Goal: Information Seeking & Learning: Learn about a topic

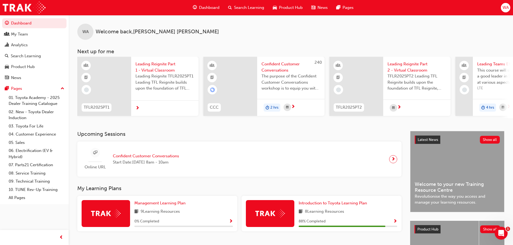
click at [249, 7] on span "Search Learning" at bounding box center [249, 8] width 30 height 6
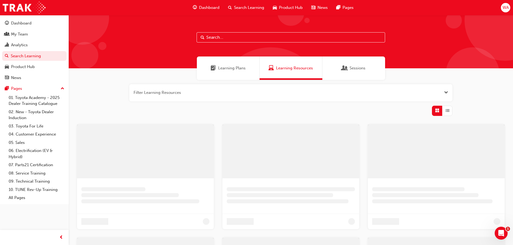
drag, startPoint x: 256, startPoint y: 22, endPoint x: 267, endPoint y: 30, distance: 13.8
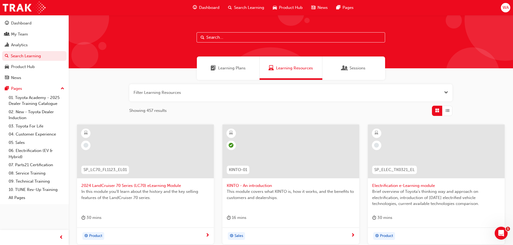
click at [226, 72] on div "Learning Plans" at bounding box center [228, 68] width 63 height 23
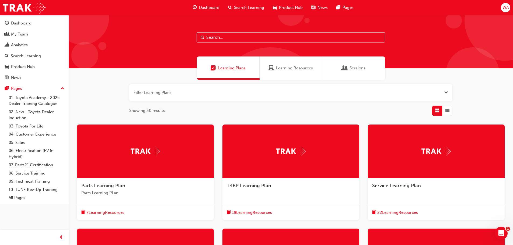
drag, startPoint x: 281, startPoint y: 91, endPoint x: 239, endPoint y: 86, distance: 42.3
drag, startPoint x: 239, startPoint y: 86, endPoint x: 209, endPoint y: 101, distance: 33.6
click at [209, 101] on div "Filter Learning Plans Showing 30 results" at bounding box center [290, 100] width 323 height 32
click at [419, 151] on div at bounding box center [436, 152] width 137 height 54
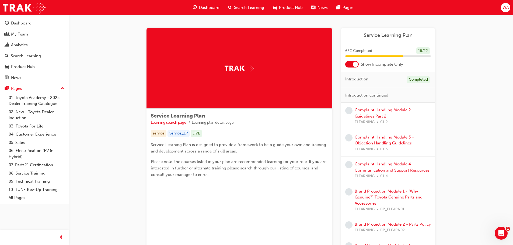
click at [382, 113] on div "Complaint Handling Module 2 - Guidelines Part 2 ELEARNING CH2" at bounding box center [392, 116] width 76 height 18
click at [383, 112] on link "Complaint Handling Module 2 - Guidelines Part 2" at bounding box center [383, 113] width 59 height 11
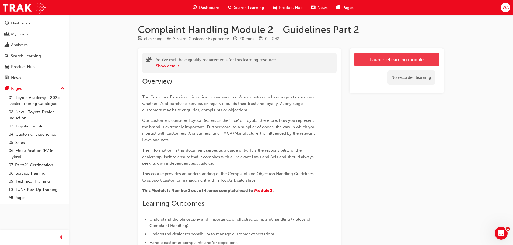
click at [394, 61] on link "Launch eLearning module" at bounding box center [397, 59] width 86 height 13
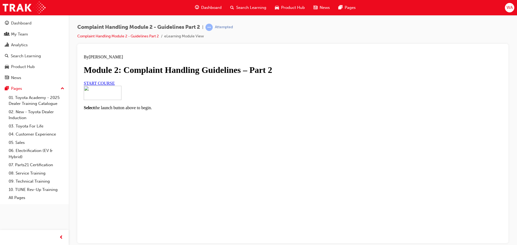
click at [115, 85] on link "START COURSE" at bounding box center [99, 83] width 31 height 5
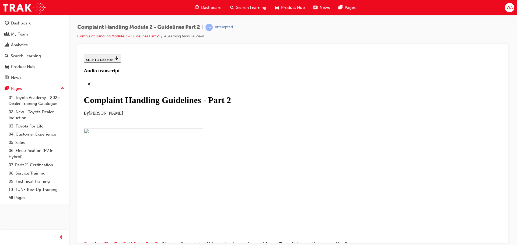
scroll to position [108, 0]
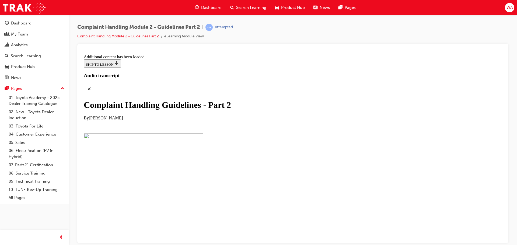
scroll to position [300, 0]
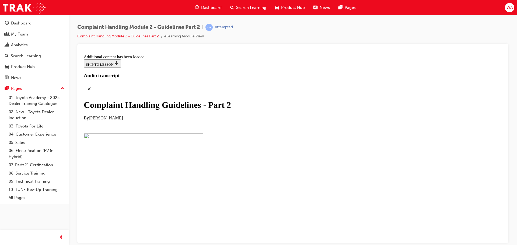
scroll to position [2643, 0]
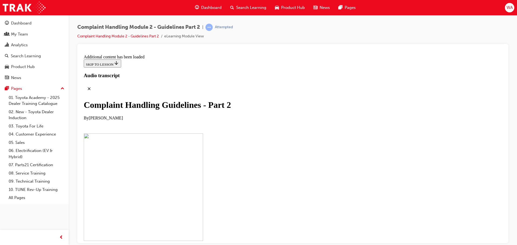
scroll to position [3215, 0]
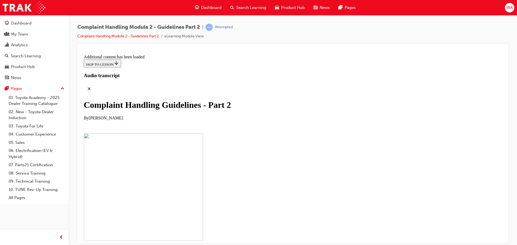
checkbox input "true"
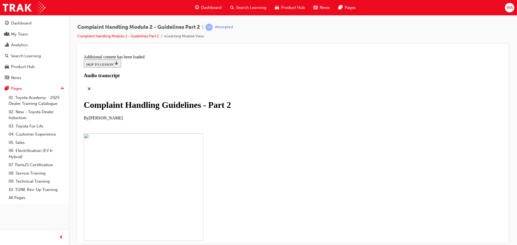
scroll to position [3589, 0]
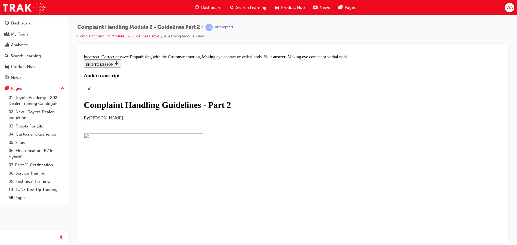
checkbox input "true"
checkbox input "false"
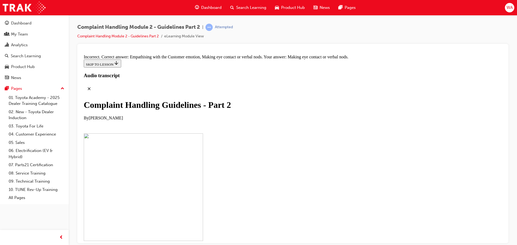
drag, startPoint x: 242, startPoint y: 155, endPoint x: 347, endPoint y: 213, distance: 120.8
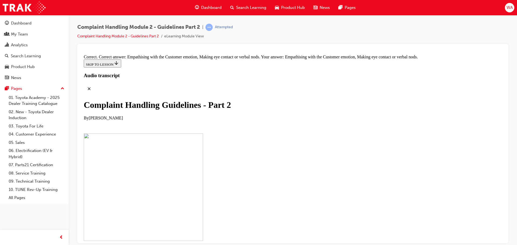
scroll to position [3759, 0]
drag, startPoint x: 267, startPoint y: 177, endPoint x: 292, endPoint y: 93, distance: 87.2
drag, startPoint x: 206, startPoint y: 87, endPoint x: 227, endPoint y: 88, distance: 21.5
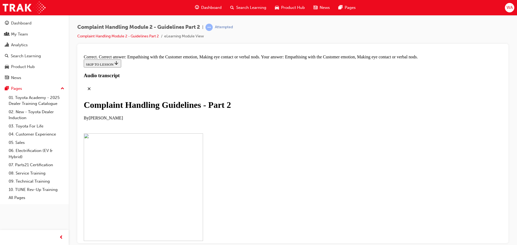
drag, startPoint x: 241, startPoint y: 146, endPoint x: 281, endPoint y: 121, distance: 47.1
drag, startPoint x: 255, startPoint y: 193, endPoint x: 281, endPoint y: 194, distance: 26.7
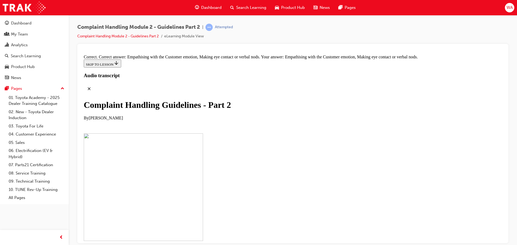
drag, startPoint x: 254, startPoint y: 144, endPoint x: 280, endPoint y: 142, distance: 26.2
drag, startPoint x: 246, startPoint y: 168, endPoint x: 282, endPoint y: 165, distance: 36.2
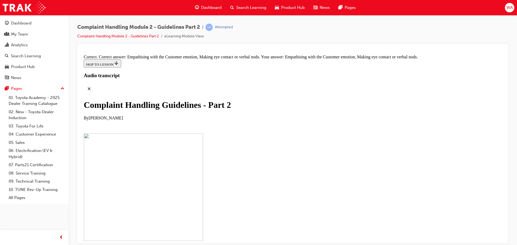
scroll to position [3894, 0]
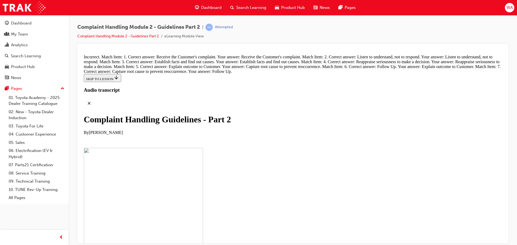
scroll to position [3813, 0]
drag, startPoint x: 273, startPoint y: 201, endPoint x: 242, endPoint y: 194, distance: 31.1
drag, startPoint x: 219, startPoint y: 142, endPoint x: 206, endPoint y: 168, distance: 29.4
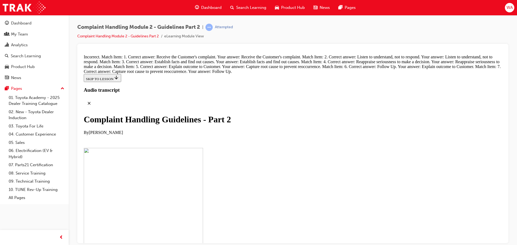
scroll to position [3867, 0]
drag, startPoint x: 244, startPoint y: 203, endPoint x: 296, endPoint y: 91, distance: 123.8
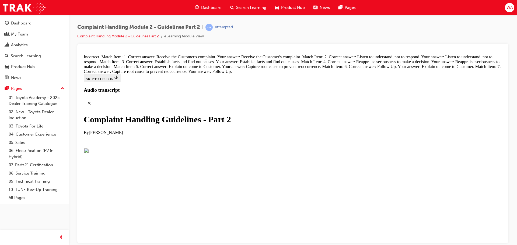
drag, startPoint x: 258, startPoint y: 128, endPoint x: 289, endPoint y: 129, distance: 31.2
drag, startPoint x: 262, startPoint y: 212, endPoint x: 293, endPoint y: 97, distance: 118.6
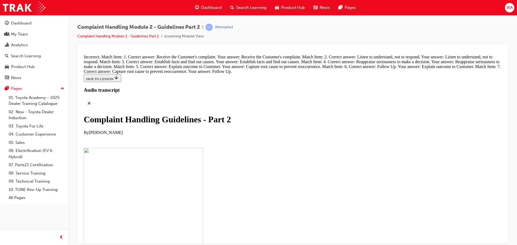
drag, startPoint x: 243, startPoint y: 130, endPoint x: 276, endPoint y: 128, distance: 33.4
drag, startPoint x: 261, startPoint y: 187, endPoint x: 283, endPoint y: 153, distance: 41.0
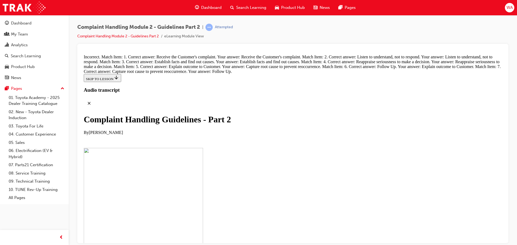
drag, startPoint x: 249, startPoint y: 181, endPoint x: 284, endPoint y: 173, distance: 35.9
drag, startPoint x: 259, startPoint y: 184, endPoint x: 283, endPoint y: 216, distance: 40.9
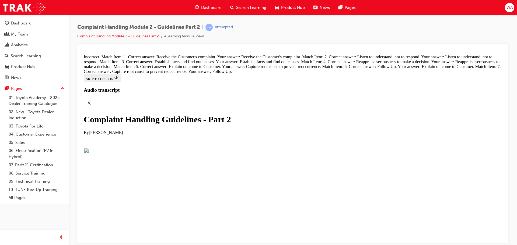
drag, startPoint x: 268, startPoint y: 180, endPoint x: 286, endPoint y: 180, distance: 18.8
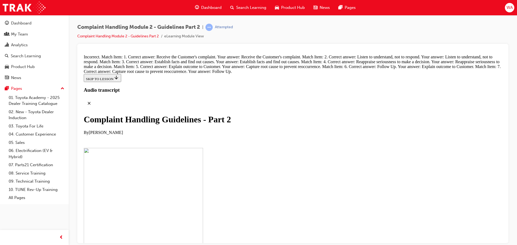
scroll to position [3777, 0]
drag, startPoint x: 240, startPoint y: 169, endPoint x: 245, endPoint y: 65, distance: 104.6
drag, startPoint x: 253, startPoint y: 205, endPoint x: 339, endPoint y: 92, distance: 142.9
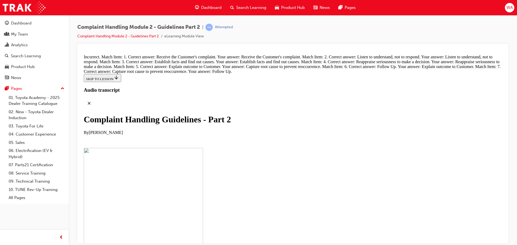
drag, startPoint x: 250, startPoint y: 230, endPoint x: 278, endPoint y: 91, distance: 141.6
drag, startPoint x: 239, startPoint y: 147, endPoint x: 283, endPoint y: 117, distance: 53.1
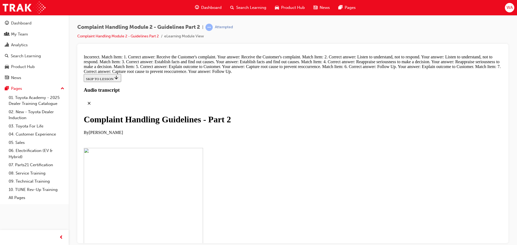
drag, startPoint x: 244, startPoint y: 229, endPoint x: 294, endPoint y: 144, distance: 99.2
drag, startPoint x: 238, startPoint y: 167, endPoint x: 272, endPoint y: 164, distance: 34.6
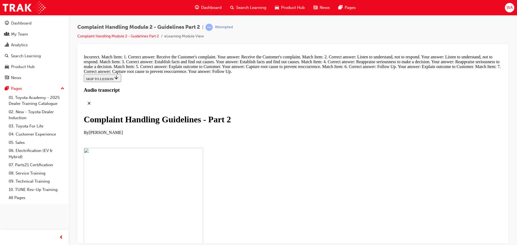
drag, startPoint x: 229, startPoint y: 201, endPoint x: 257, endPoint y: 201, distance: 28.3
drag, startPoint x: 249, startPoint y: 225, endPoint x: 271, endPoint y: 225, distance: 22.6
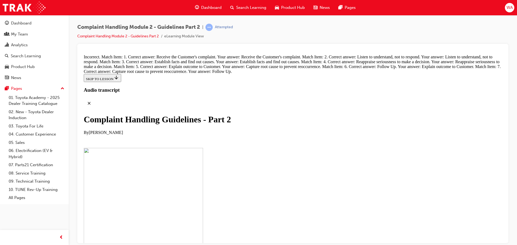
drag, startPoint x: 273, startPoint y: 205, endPoint x: 323, endPoint y: 78, distance: 137.0
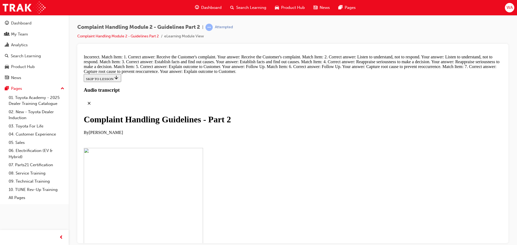
drag, startPoint x: 280, startPoint y: 128, endPoint x: 306, endPoint y: 102, distance: 36.5
drag, startPoint x: 228, startPoint y: 89, endPoint x: 292, endPoint y: 94, distance: 64.7
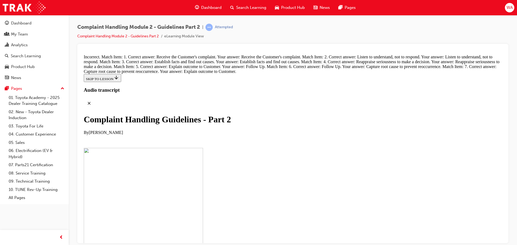
drag, startPoint x: 263, startPoint y: 209, endPoint x: 341, endPoint y: 100, distance: 133.8
drag, startPoint x: 272, startPoint y: 205, endPoint x: 326, endPoint y: 122, distance: 98.3
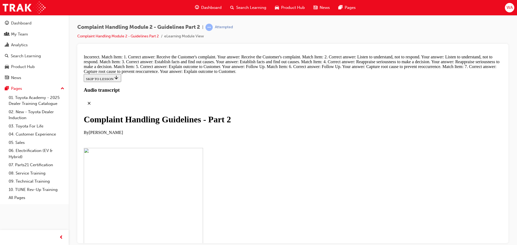
drag, startPoint x: 253, startPoint y: 127, endPoint x: 311, endPoint y: 159, distance: 65.8
drag, startPoint x: 256, startPoint y: 179, endPoint x: 316, endPoint y: 122, distance: 83.2
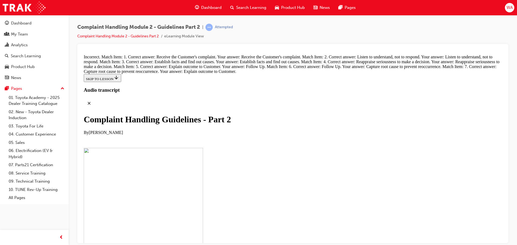
drag, startPoint x: 250, startPoint y: 175, endPoint x: 288, endPoint y: 176, distance: 37.4
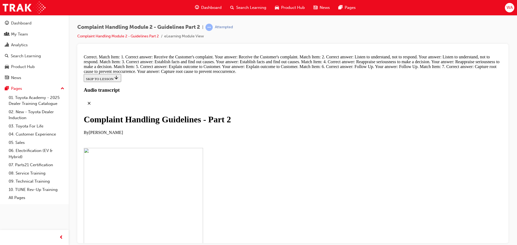
radio input "true"
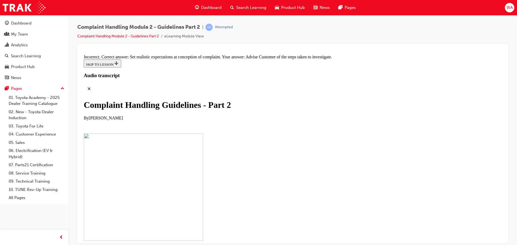
radio input "true"
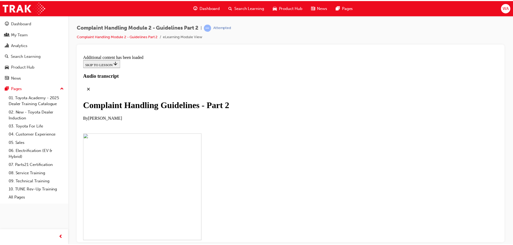
scroll to position [4363, 0]
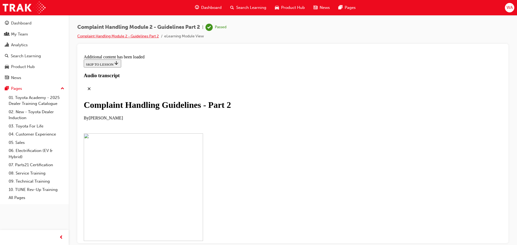
click at [130, 36] on link "Complaint Handling Module 2 - Guidelines Part 2" at bounding box center [118, 36] width 82 height 5
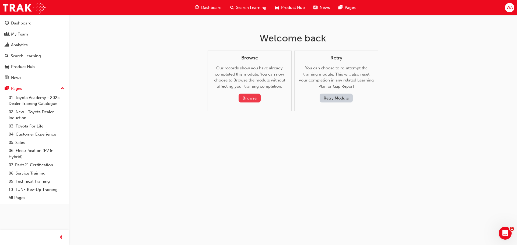
click at [246, 99] on button "Browse" at bounding box center [249, 98] width 22 height 9
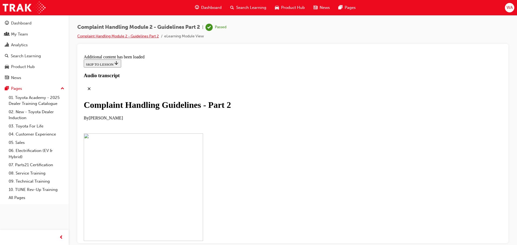
click at [144, 34] on link "Complaint Handling Module 2 - Guidelines Part 2" at bounding box center [118, 36] width 82 height 5
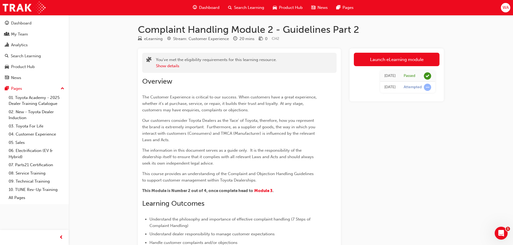
click at [422, 39] on div "eLearning Stream: Customer Experience 20 mins 0 CH2" at bounding box center [291, 40] width 306 height 9
click at [237, 7] on span "Search Learning" at bounding box center [249, 8] width 30 height 6
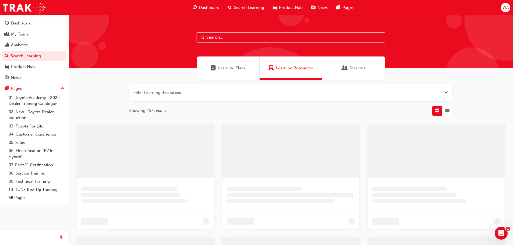
click at [227, 63] on div "Learning Plans" at bounding box center [228, 68] width 63 height 23
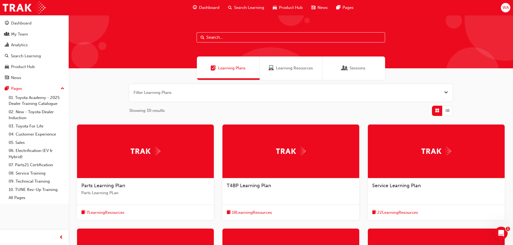
click at [414, 187] on span "Service Learning Plan" at bounding box center [396, 186] width 49 height 6
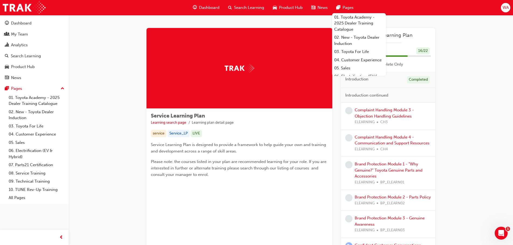
click at [482, 91] on div "Service Learning Plan Learning search page Learning plan detail page Service Le…" at bounding box center [291, 150] width 444 height 270
click at [478, 156] on div "Service Learning Plan Learning search page Learning plan detail page Service Le…" at bounding box center [291, 150] width 444 height 270
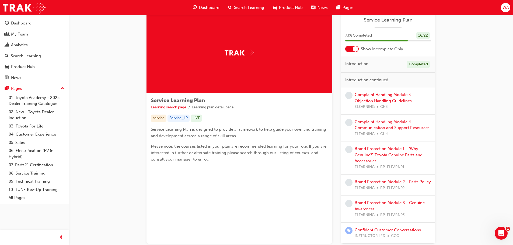
scroll to position [53, 0]
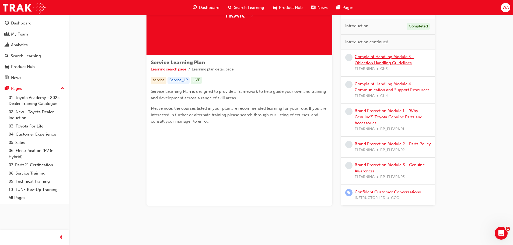
click at [379, 56] on link "Complaint Handling Module 3 - Objection Handling Guidelines" at bounding box center [383, 59] width 59 height 11
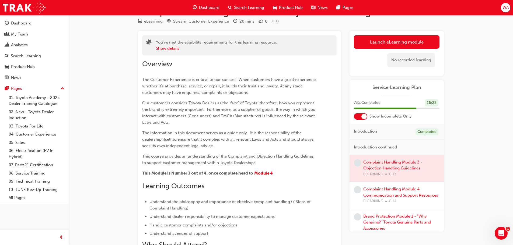
scroll to position [27, 0]
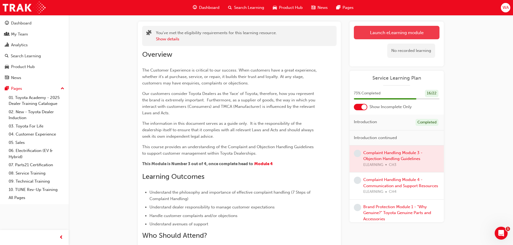
click at [370, 33] on link "Launch eLearning module" at bounding box center [397, 32] width 86 height 13
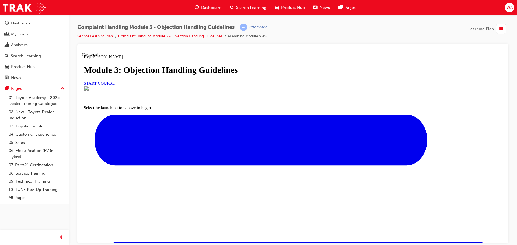
click at [115, 85] on span "START COURSE" at bounding box center [99, 83] width 31 height 5
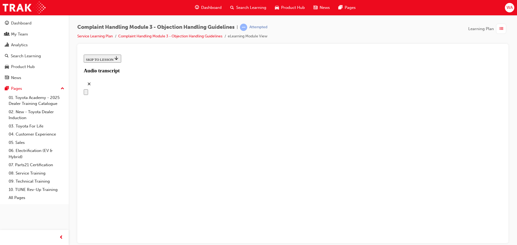
scroll to position [79, 0]
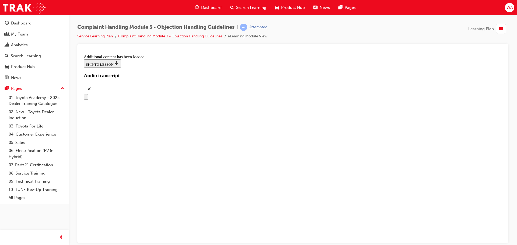
drag, startPoint x: 246, startPoint y: 168, endPoint x: 332, endPoint y: 83, distance: 121.4
drag, startPoint x: 250, startPoint y: 111, endPoint x: 346, endPoint y: 200, distance: 130.3
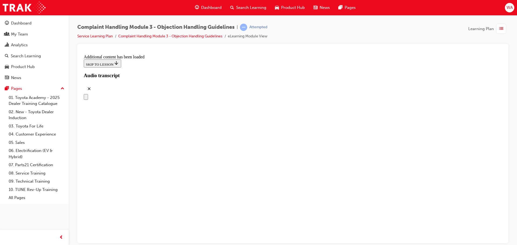
drag, startPoint x: 240, startPoint y: 168, endPoint x: 312, endPoint y: 170, distance: 71.3
drag, startPoint x: 222, startPoint y: 110, endPoint x: 263, endPoint y: 110, distance: 41.4
drag, startPoint x: 235, startPoint y: 139, endPoint x: 291, endPoint y: 144, distance: 57.0
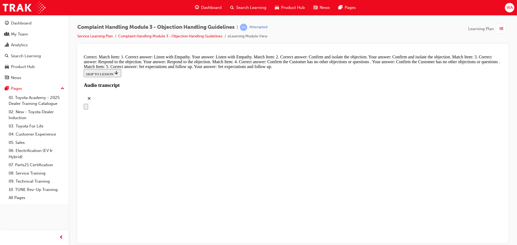
scroll to position [2331, 0]
radio input "true"
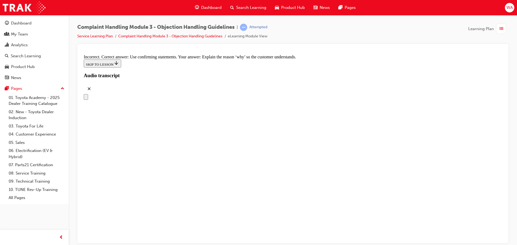
scroll to position [2412, 0]
radio input "true"
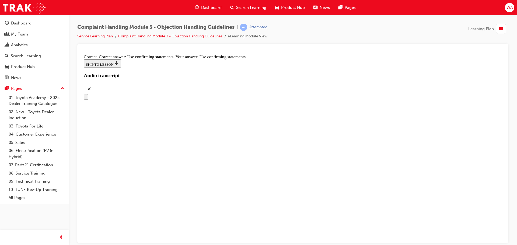
radio input "true"
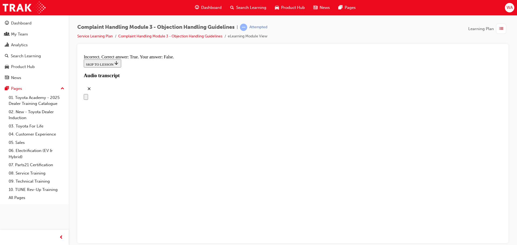
radio input "true"
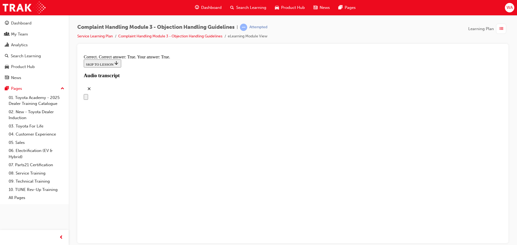
checkbox input "true"
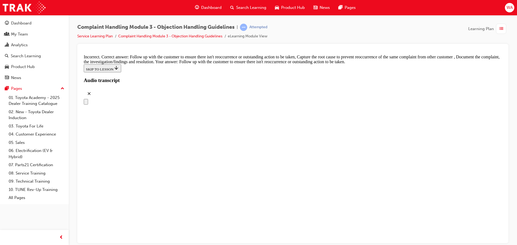
checkbox input "true"
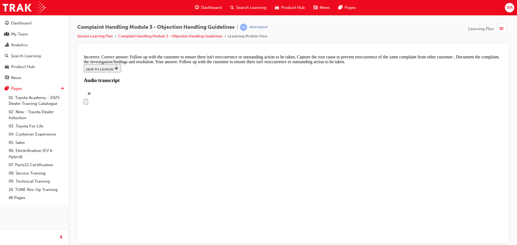
checkbox input "false"
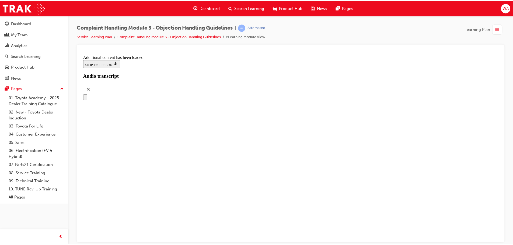
scroll to position [3047, 0]
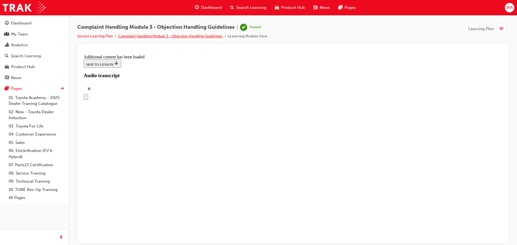
click at [148, 37] on link "Complaint Handling Module 3 - Objection Handling Guidelines" at bounding box center [170, 36] width 104 height 5
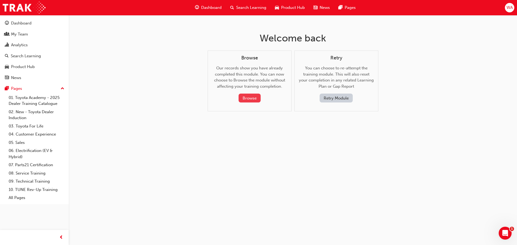
click at [256, 100] on button "Browse" at bounding box center [249, 98] width 22 height 9
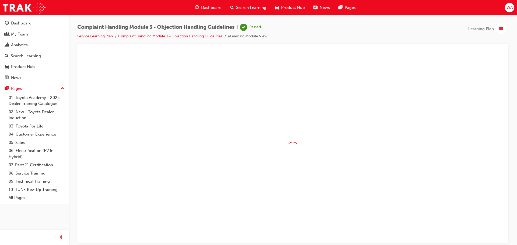
click at [94, 40] on div "Complaint Handling Module 3 - Objection Handling Guidelines | Passed Service Le…" at bounding box center [292, 34] width 431 height 20
click at [93, 37] on link "Service Learning Plan" at bounding box center [95, 36] width 36 height 5
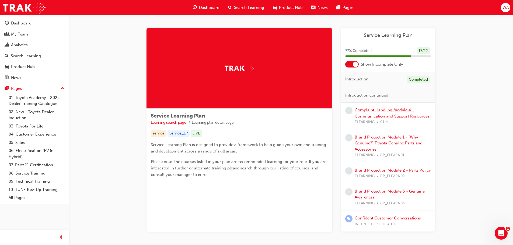
click at [388, 110] on link "Complaint Handling Module 4 - Communication and Support Resources" at bounding box center [391, 113] width 75 height 11
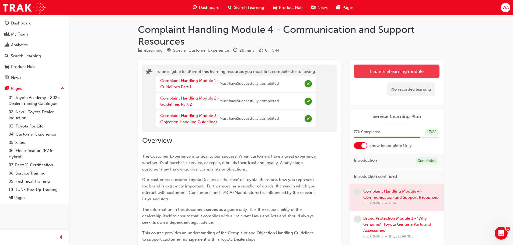
click at [388, 69] on button "Launch eLearning module" at bounding box center [397, 71] width 86 height 13
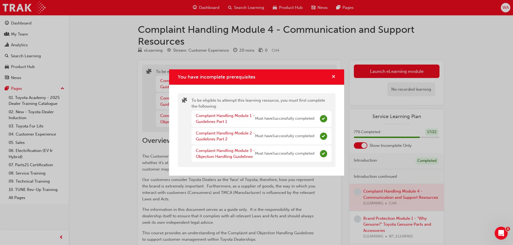
click at [333, 78] on span "cross-icon" at bounding box center [333, 77] width 4 height 5
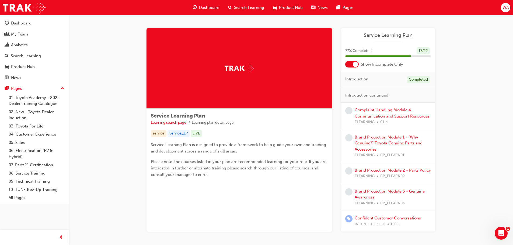
click at [473, 133] on div "Service Learning Plan Learning search page Learning plan detail page Service Le…" at bounding box center [291, 136] width 444 height 243
click at [375, 138] on link "Brand Protection Module 1 - "Why Genuine?" Toyota Genuine Parts and Accessories" at bounding box center [388, 143] width 68 height 17
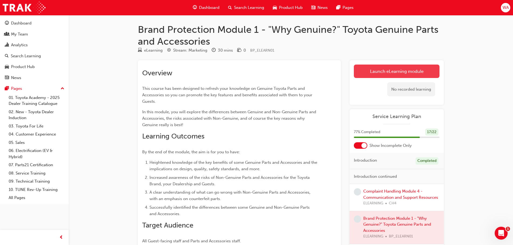
click at [365, 69] on link "Launch eLearning module" at bounding box center [397, 71] width 86 height 13
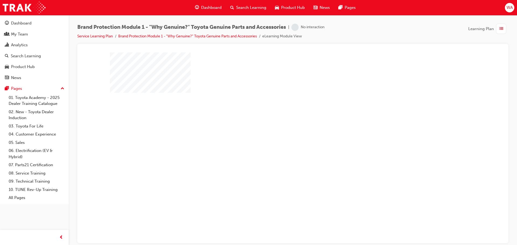
click at [277, 132] on div "play" at bounding box center [277, 132] width 0 height 0
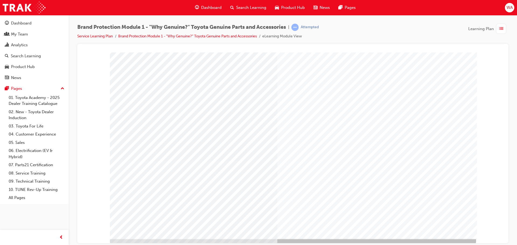
scroll to position [11, 0]
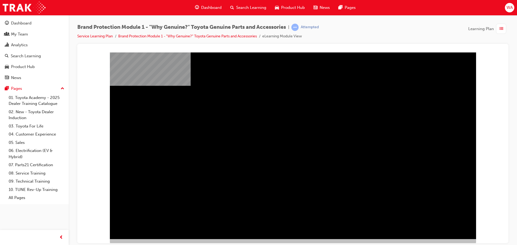
scroll to position [11, 0]
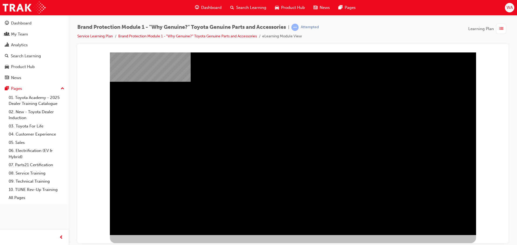
click at [390, 29] on div "Brand Protection Module 1 - "Why Genuine?" Toyota Genuine Parts and Accessories…" at bounding box center [292, 34] width 431 height 20
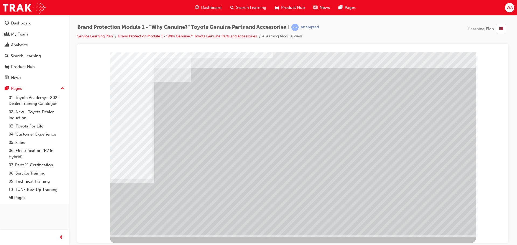
scroll to position [0, 0]
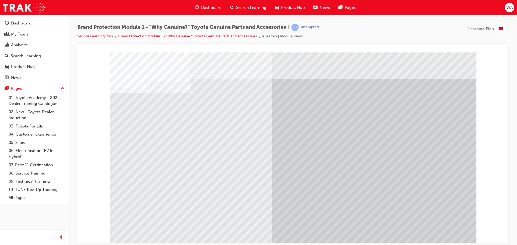
drag, startPoint x: 190, startPoint y: 128, endPoint x: 198, endPoint y: 128, distance: 8.1
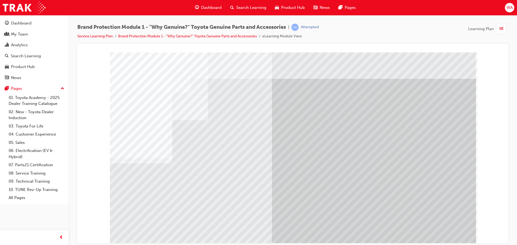
drag, startPoint x: 303, startPoint y: 110, endPoint x: 414, endPoint y: 147, distance: 116.9
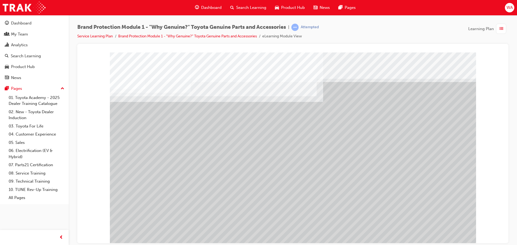
drag, startPoint x: 439, startPoint y: 230, endPoint x: 435, endPoint y: 229, distance: 4.6
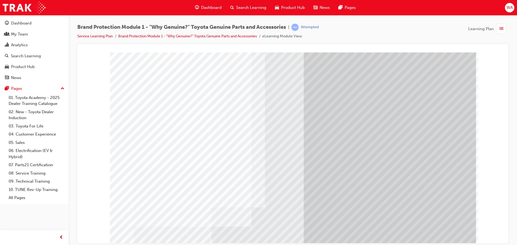
drag, startPoint x: 341, startPoint y: 77, endPoint x: 344, endPoint y: 80, distance: 4.4
